Goal: Information Seeking & Learning: Check status

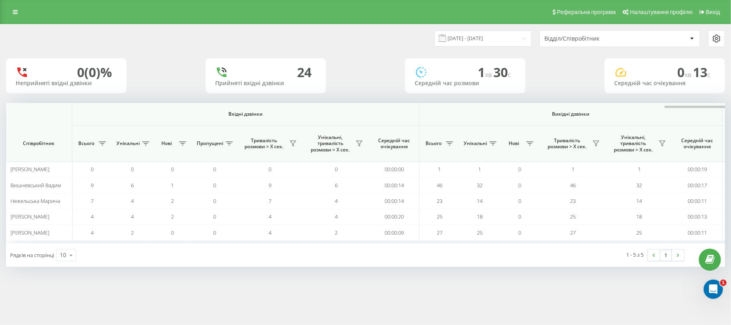
scroll to position [0, 401]
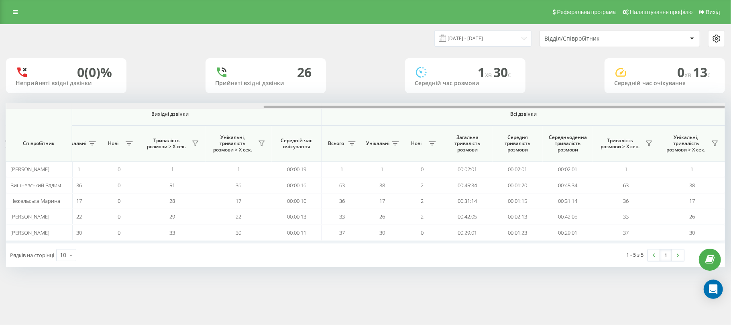
drag, startPoint x: 169, startPoint y: 106, endPoint x: 731, endPoint y: 104, distance: 561.2
click at [731, 104] on div "21.08.2025 - 21.08.2025 Відділ/Співробітник 0 (0)% Неприйняті вхідні дзвінки 26…" at bounding box center [365, 153] width 731 height 259
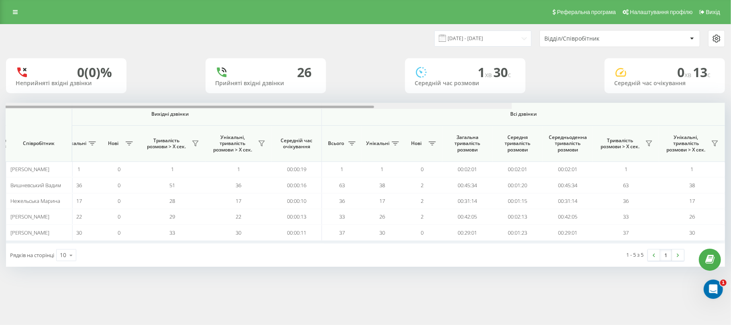
scroll to position [0, 0]
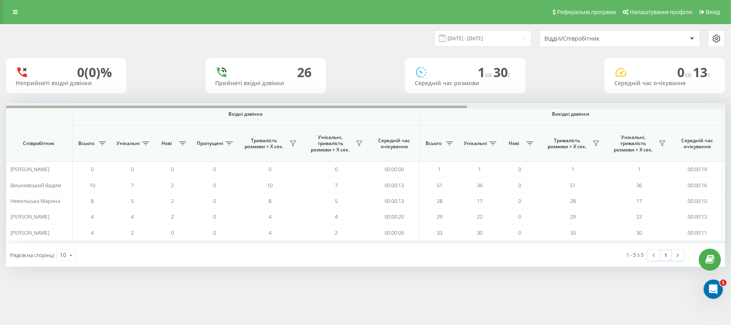
drag, startPoint x: 334, startPoint y: 106, endPoint x: 0, endPoint y: 118, distance: 334.2
click at [0, 118] on div "21.08.2025 - 21.08.2025 Відділ/Співробітник 0 (0)% Неприйняті вхідні дзвінки 26…" at bounding box center [365, 153] width 731 height 259
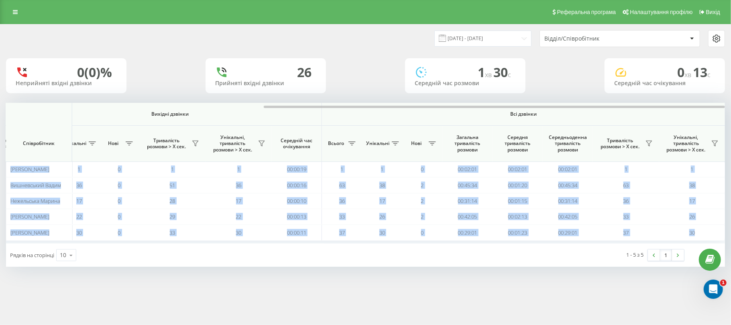
drag, startPoint x: 410, startPoint y: 105, endPoint x: 674, endPoint y: 102, distance: 264.6
click at [674, 102] on div "21.08.2025 - 21.08.2025 Відділ/Співробітник 0 (0)% Неприйняті вхідні дзвінки 26…" at bounding box center [365, 145] width 719 height 242
